Goal: Check status

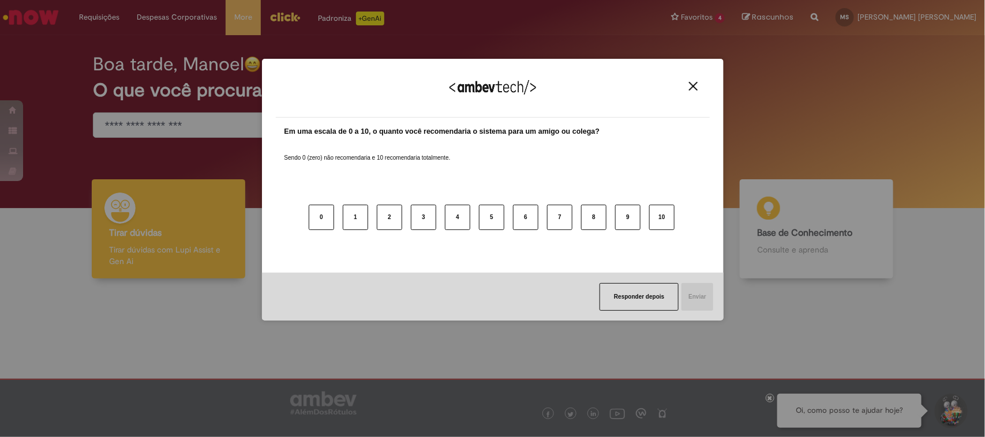
click at [696, 88] on img "Close" at bounding box center [693, 86] width 9 height 9
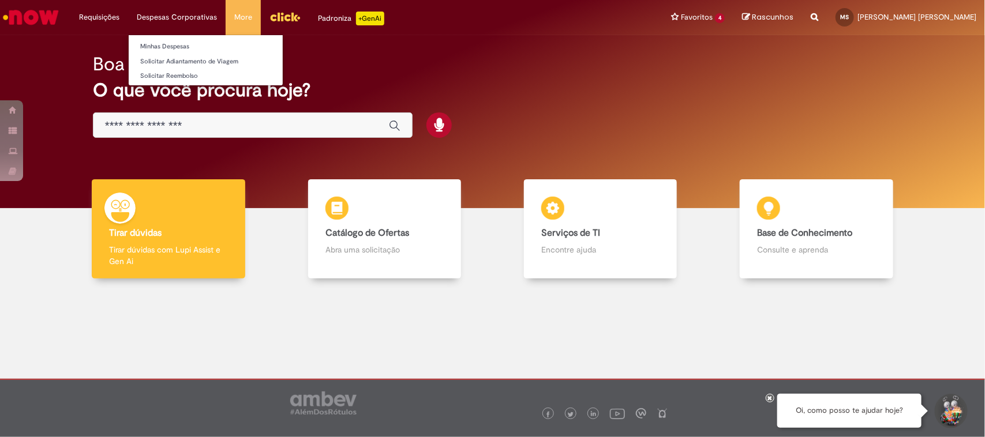
click at [183, 16] on li "Despesas Corporativas Minhas Despesas Solicitar Adiantamento de Viagem Solicita…" at bounding box center [177, 17] width 98 height 35
click at [171, 47] on link "Minhas Despesas" at bounding box center [206, 46] width 154 height 13
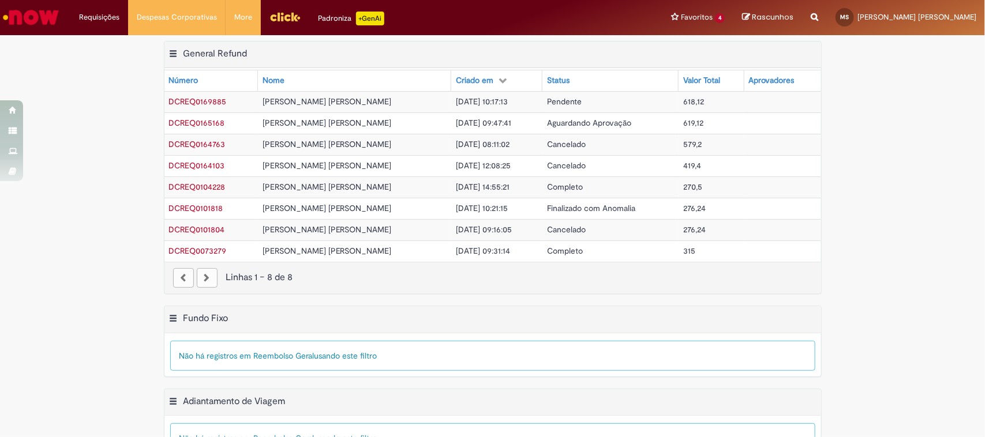
drag, startPoint x: 676, startPoint y: 129, endPoint x: 575, endPoint y: 126, distance: 101.0
click at [585, 128] on tr "DCREQ0165168 [PERSON_NAME] [PERSON_NAME] [DATE] 09:47:41 Aguardando Aprovação 6…" at bounding box center [492, 123] width 657 height 21
click at [547, 104] on span "Pendente" at bounding box center [564, 101] width 35 height 10
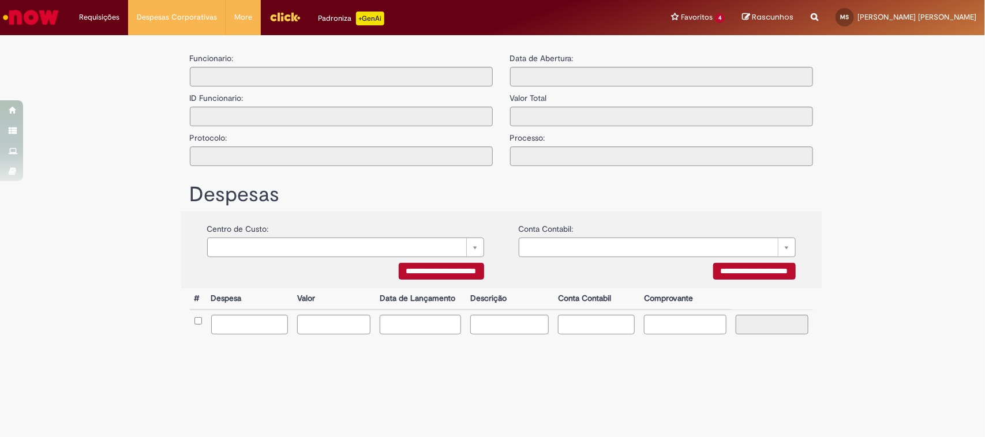
type input "**********"
